Goal: Information Seeking & Learning: Check status

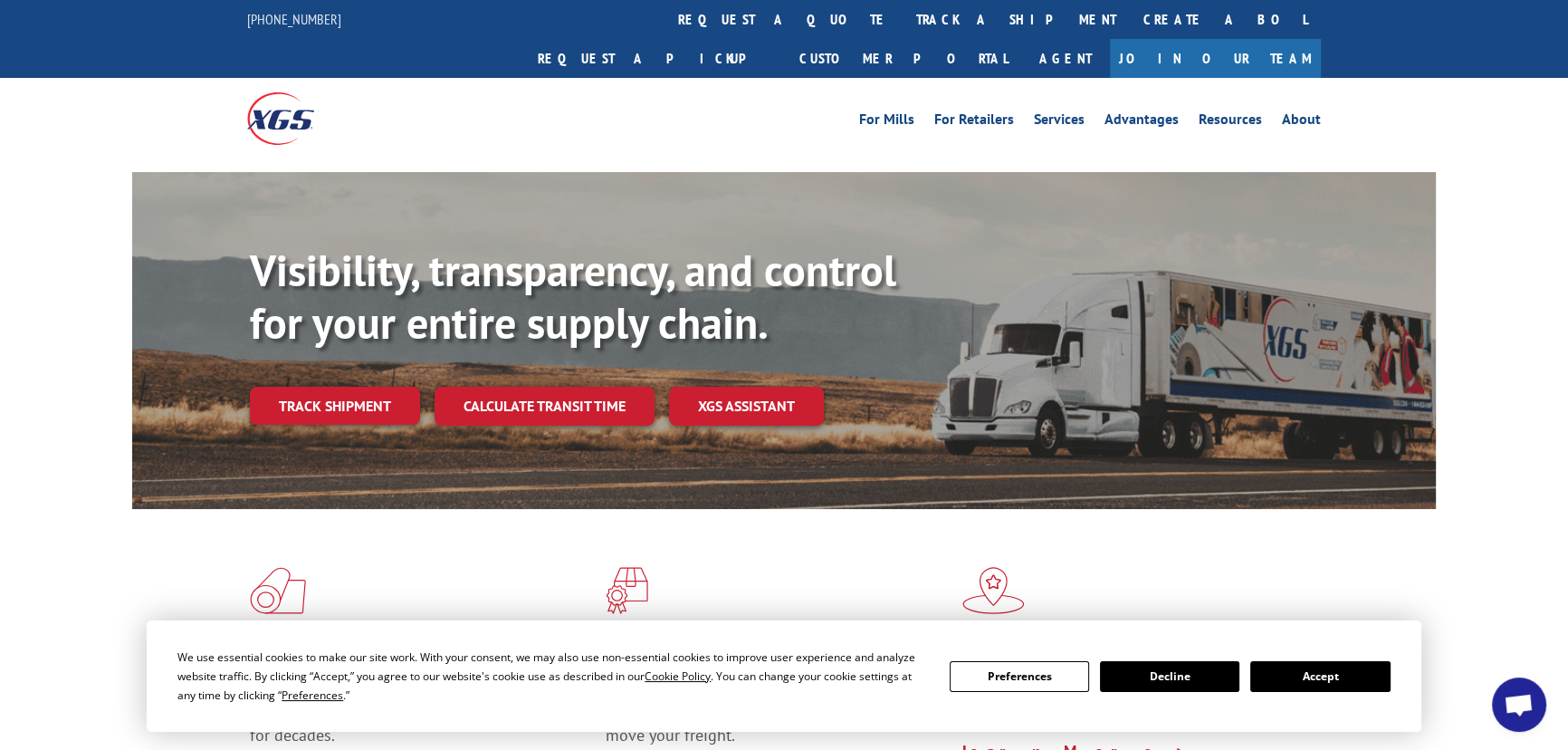
click at [266, 387] on link "Track shipment" at bounding box center [335, 406] width 170 height 38
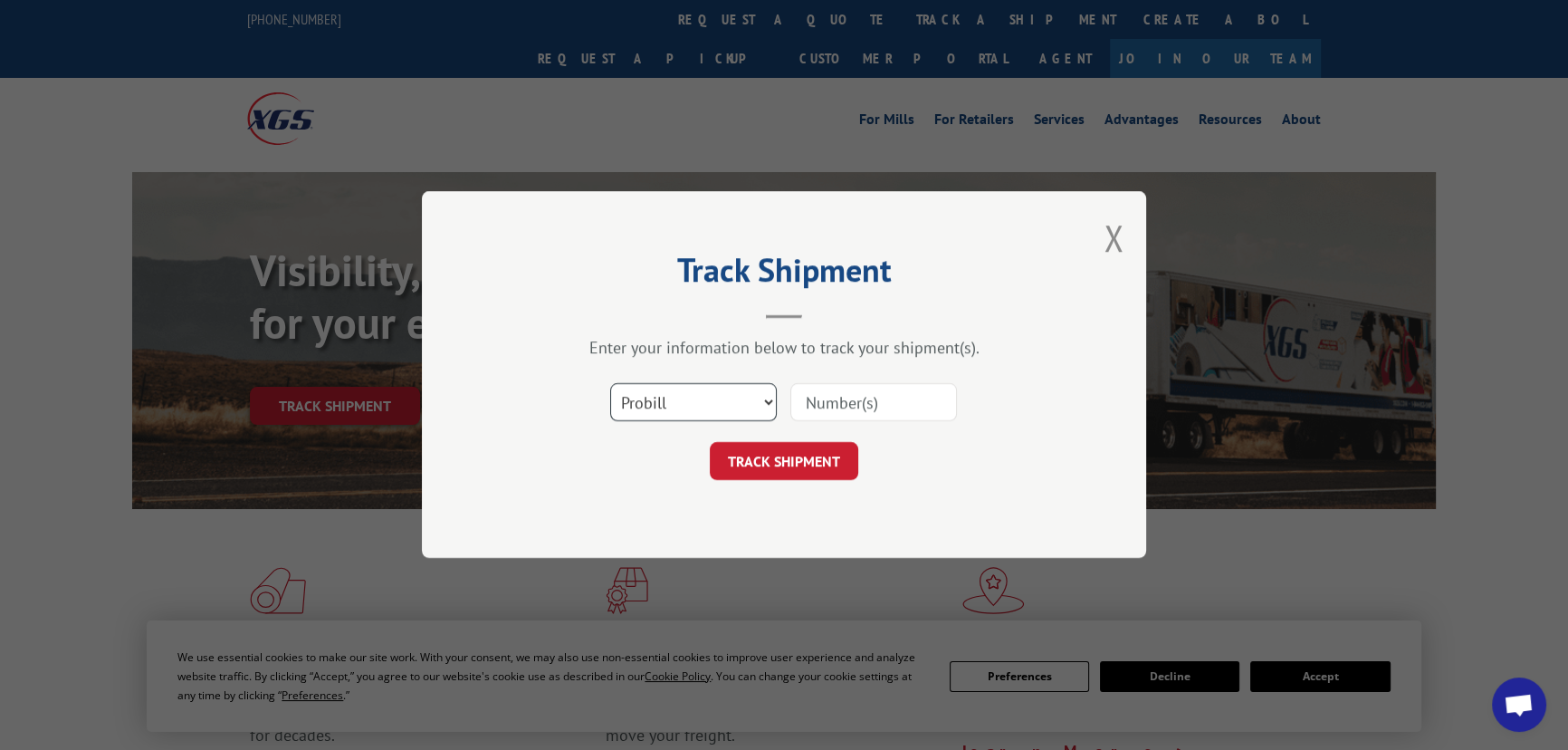
click at [738, 397] on select "Select category... Probill BOL PO" at bounding box center [693, 403] width 166 height 38
select select "bol"
click at [610, 384] on select "Select category... Probill BOL PO" at bounding box center [693, 403] width 166 height 38
click at [838, 405] on input at bounding box center [874, 403] width 166 height 38
paste input "2836969"
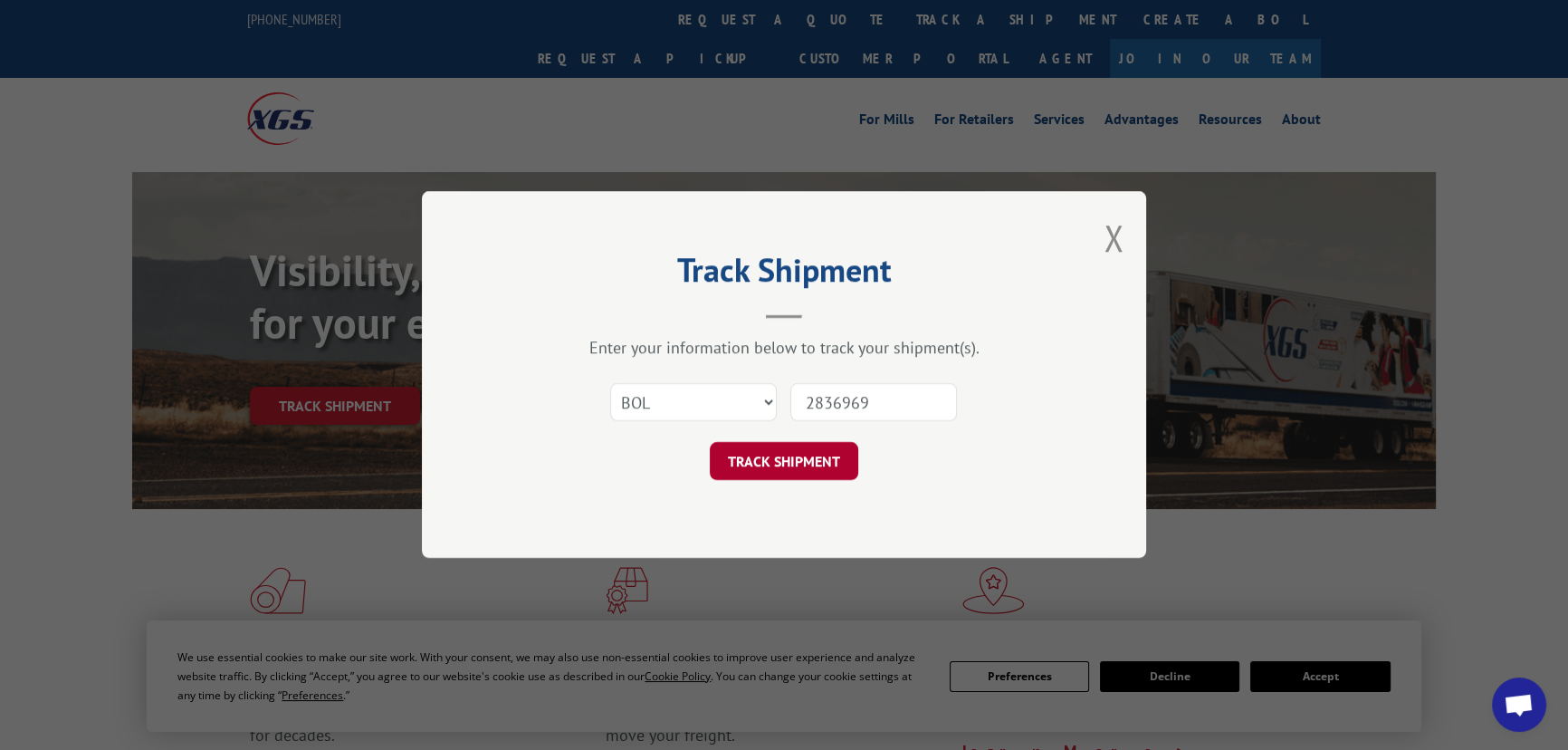
type input "2836969"
click at [795, 462] on button "TRACK SHIPMENT" at bounding box center [783, 462] width 148 height 38
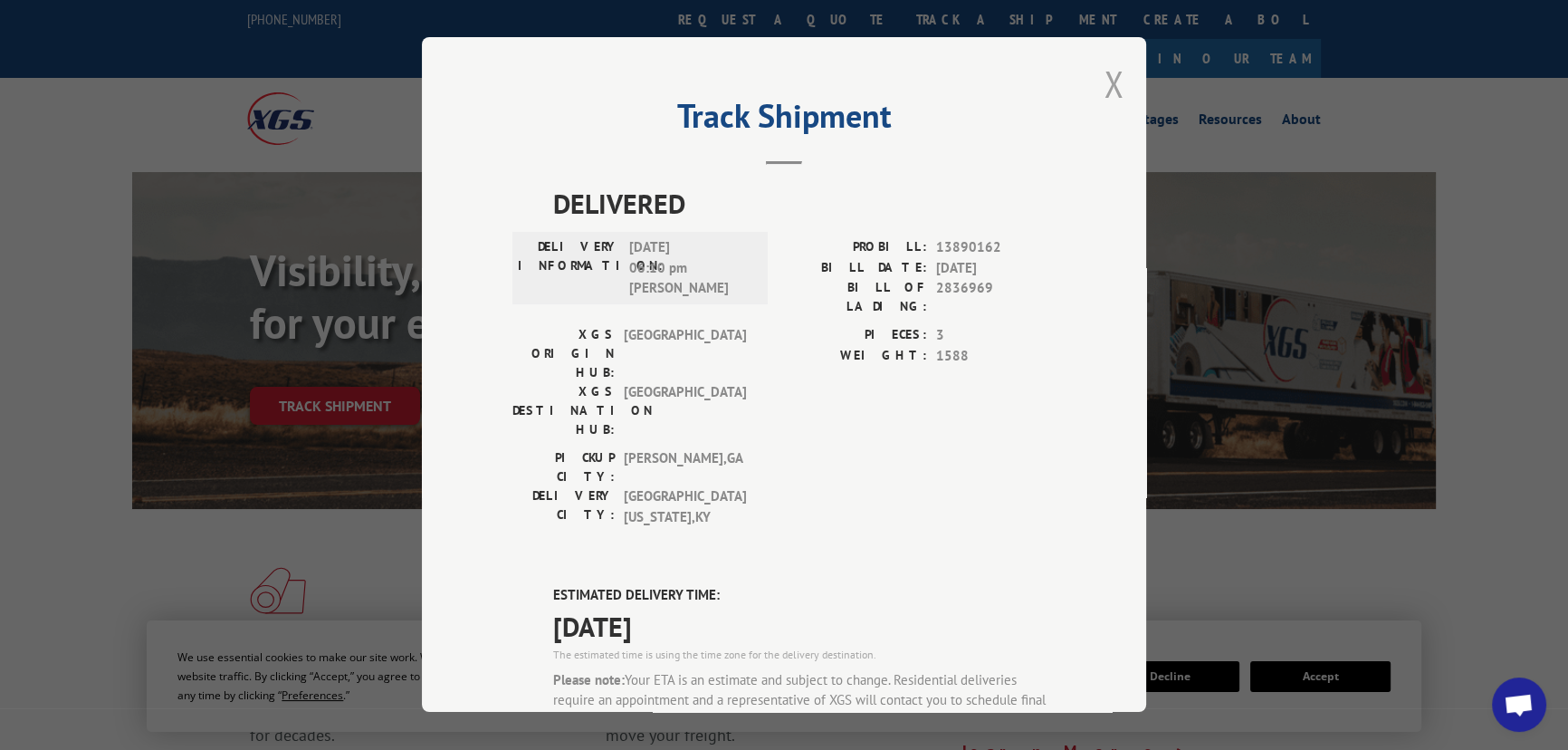
click at [1104, 90] on button "Close modal" at bounding box center [1113, 84] width 20 height 48
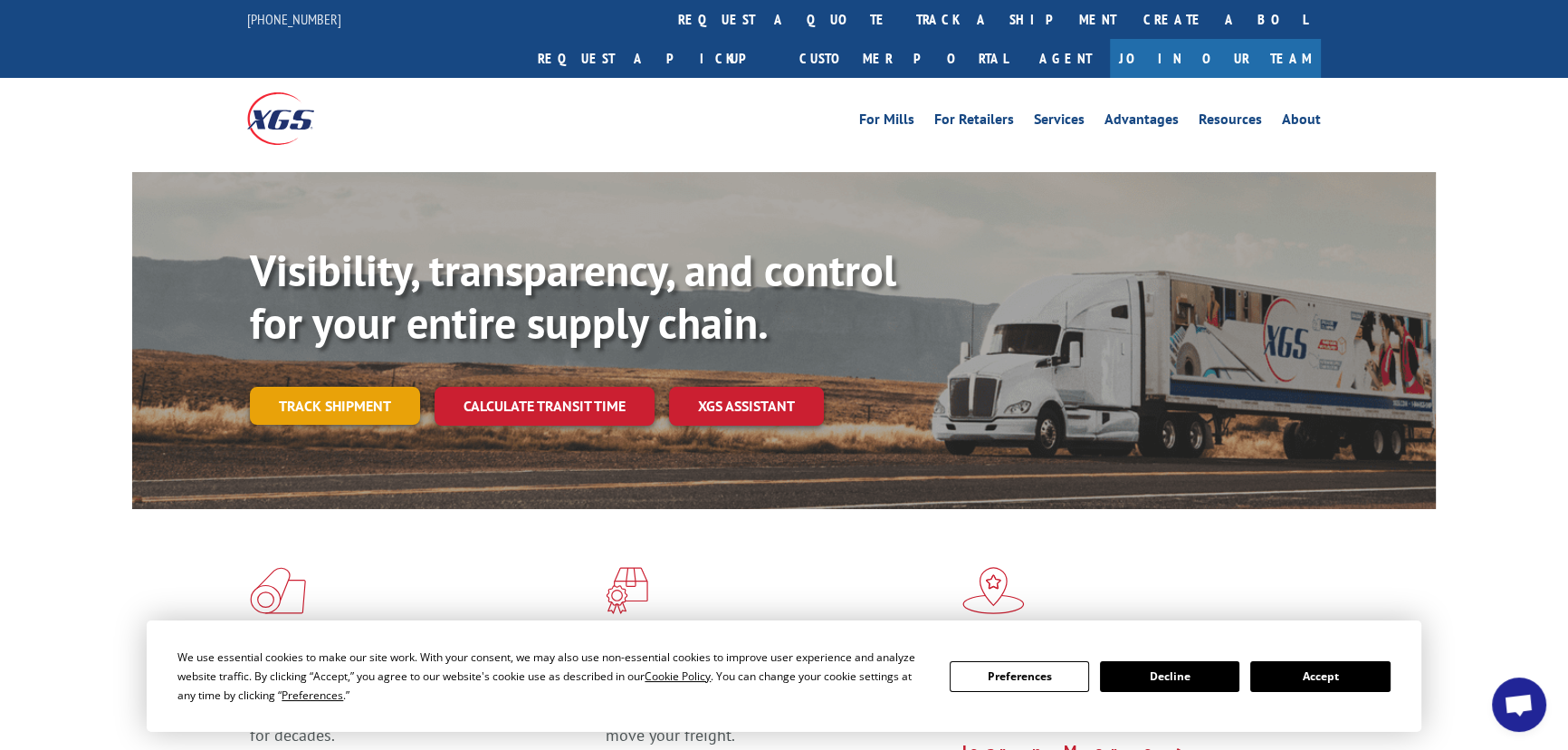
click at [403, 387] on link "Track shipment" at bounding box center [335, 406] width 170 height 38
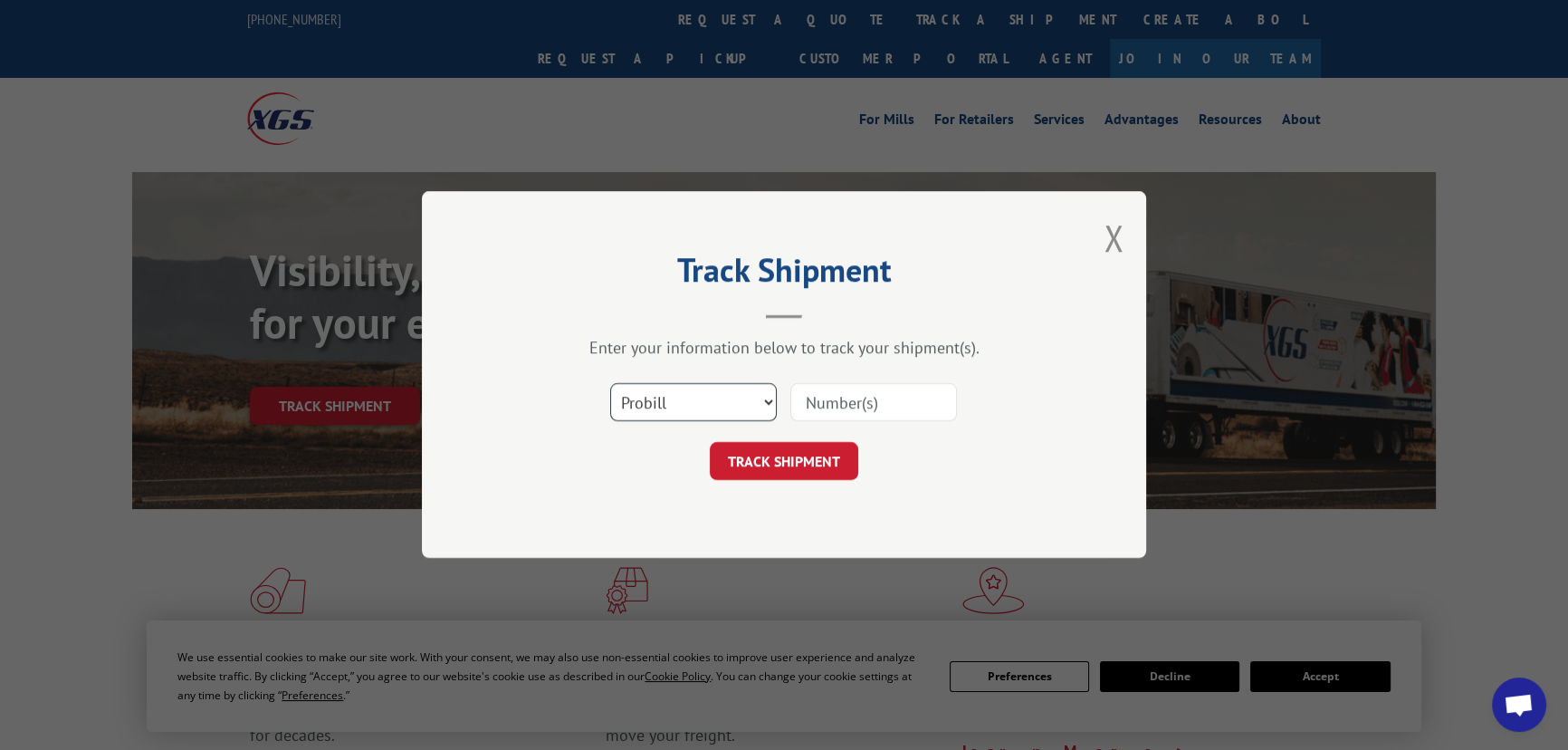
click at [702, 406] on select "Select category... Probill BOL PO" at bounding box center [693, 403] width 166 height 38
select select "bol"
click at [610, 384] on select "Select category... Probill BOL PO" at bounding box center [693, 403] width 166 height 38
click at [827, 407] on input at bounding box center [874, 403] width 166 height 38
paste input "2836969"
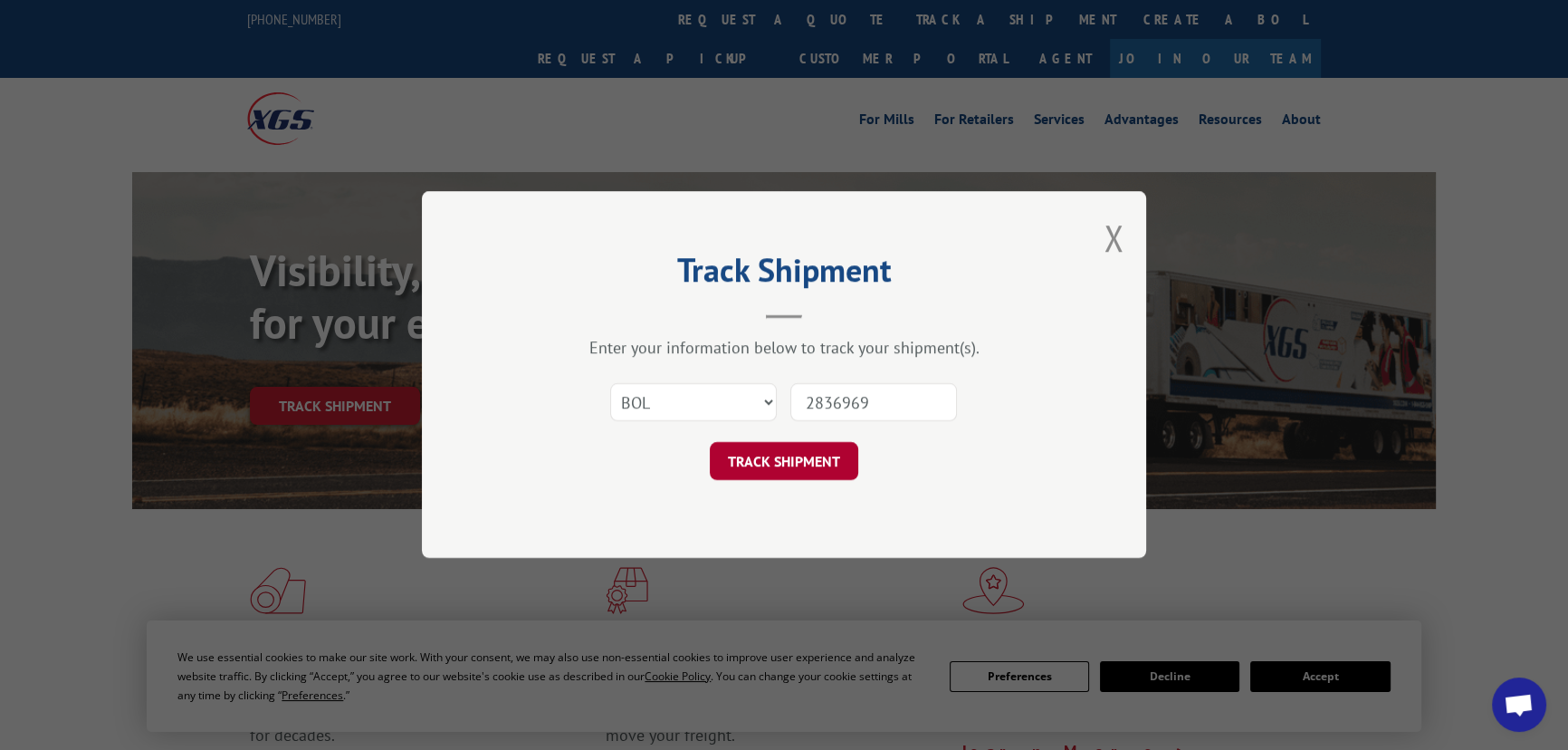
type input "2836969"
click at [809, 446] on button "TRACK SHIPMENT" at bounding box center [783, 462] width 148 height 38
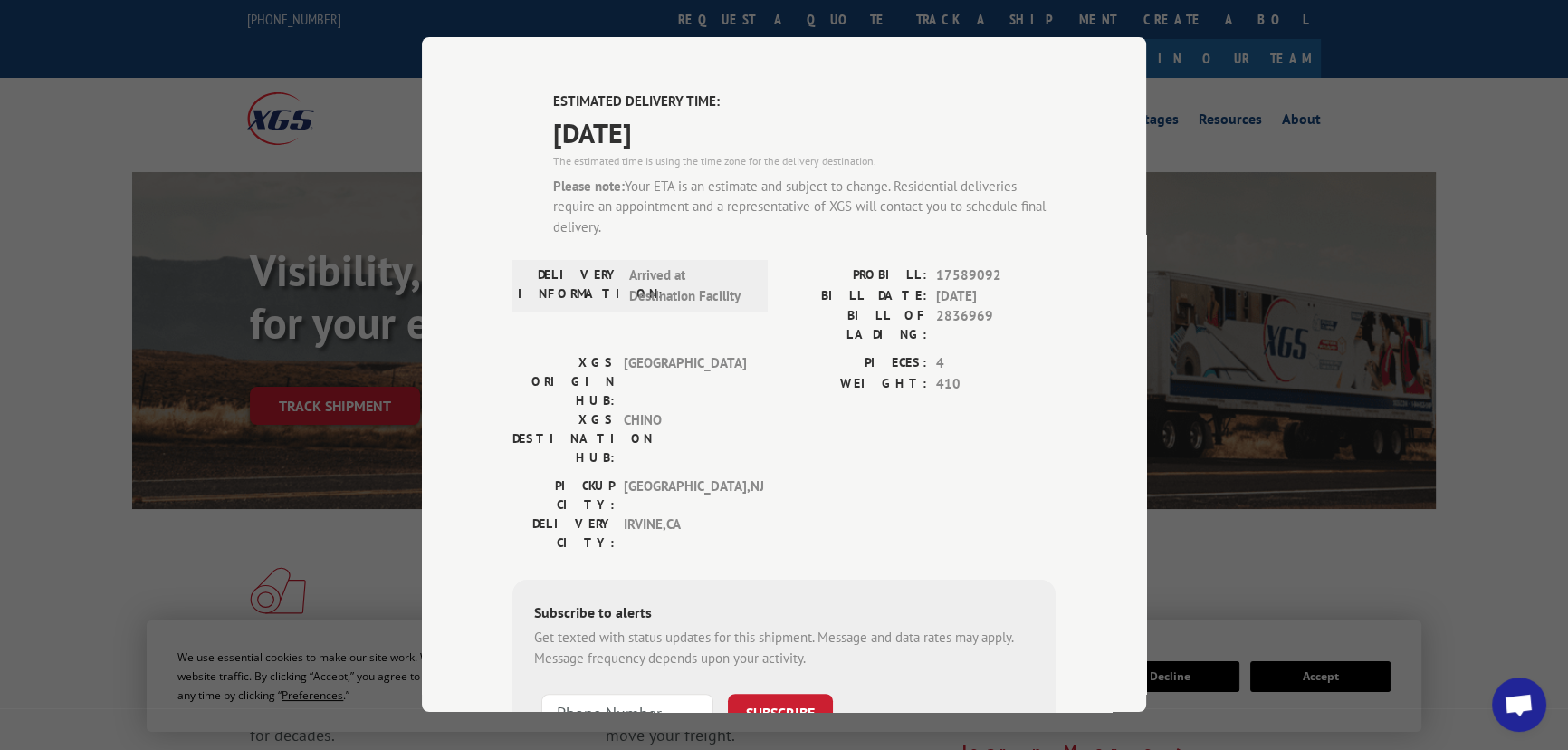
scroll to position [539, 0]
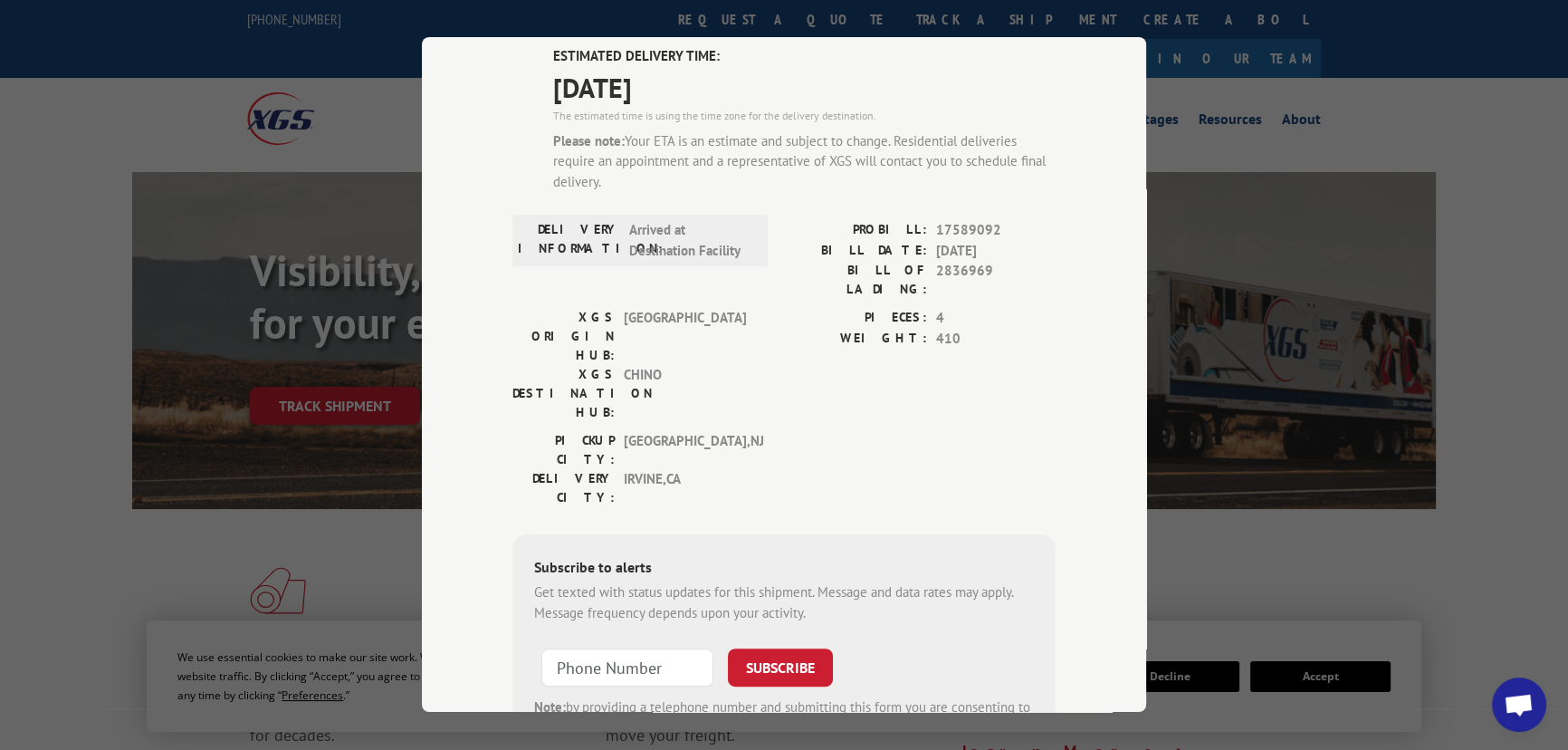
click at [117, 268] on div "Track Shipment DELIVERED DELIVERY INFORMATION: [DATE] 06:10 pm [PERSON_NAME]: 1…" at bounding box center [784, 375] width 1568 height 750
